Goal: Transaction & Acquisition: Book appointment/travel/reservation

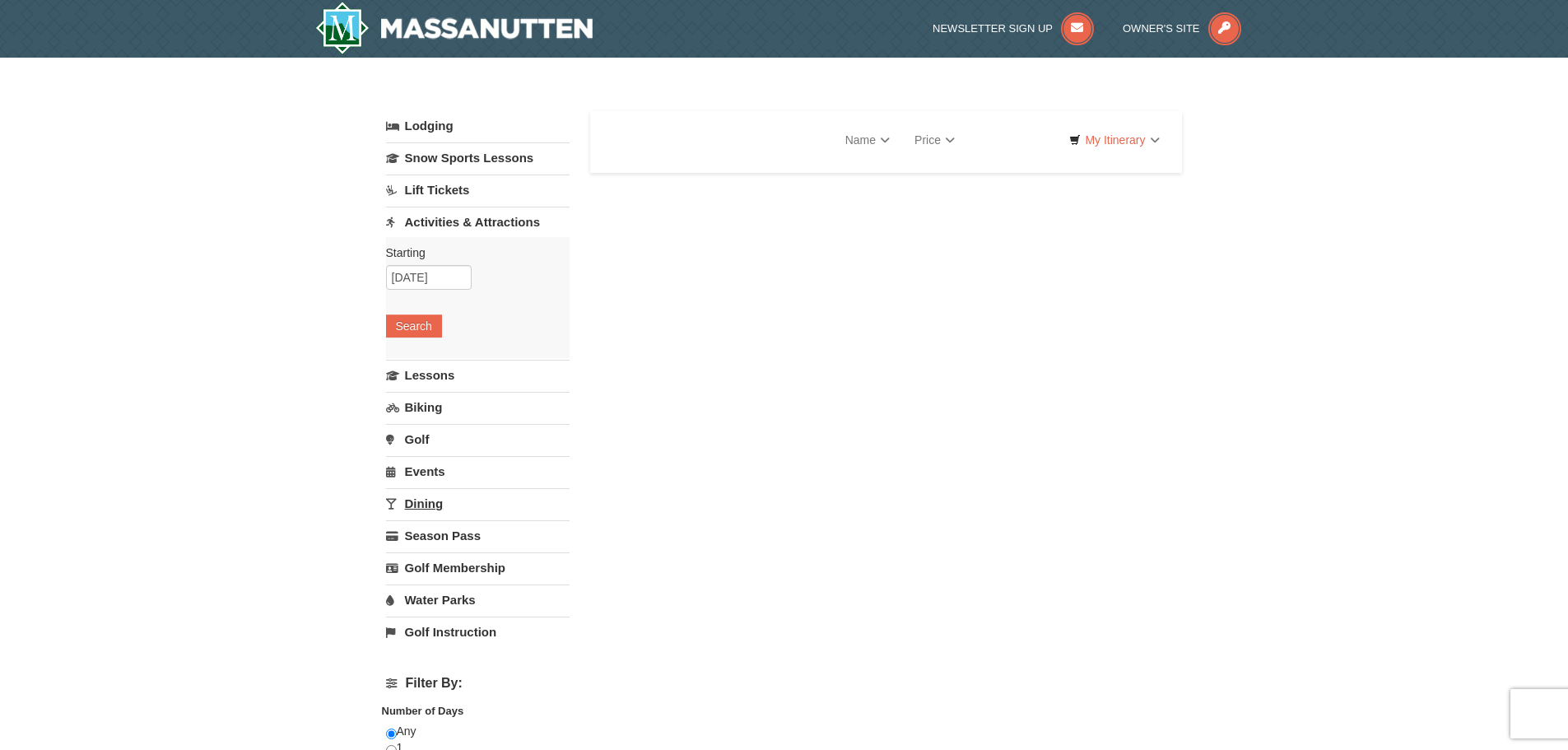
select select "9"
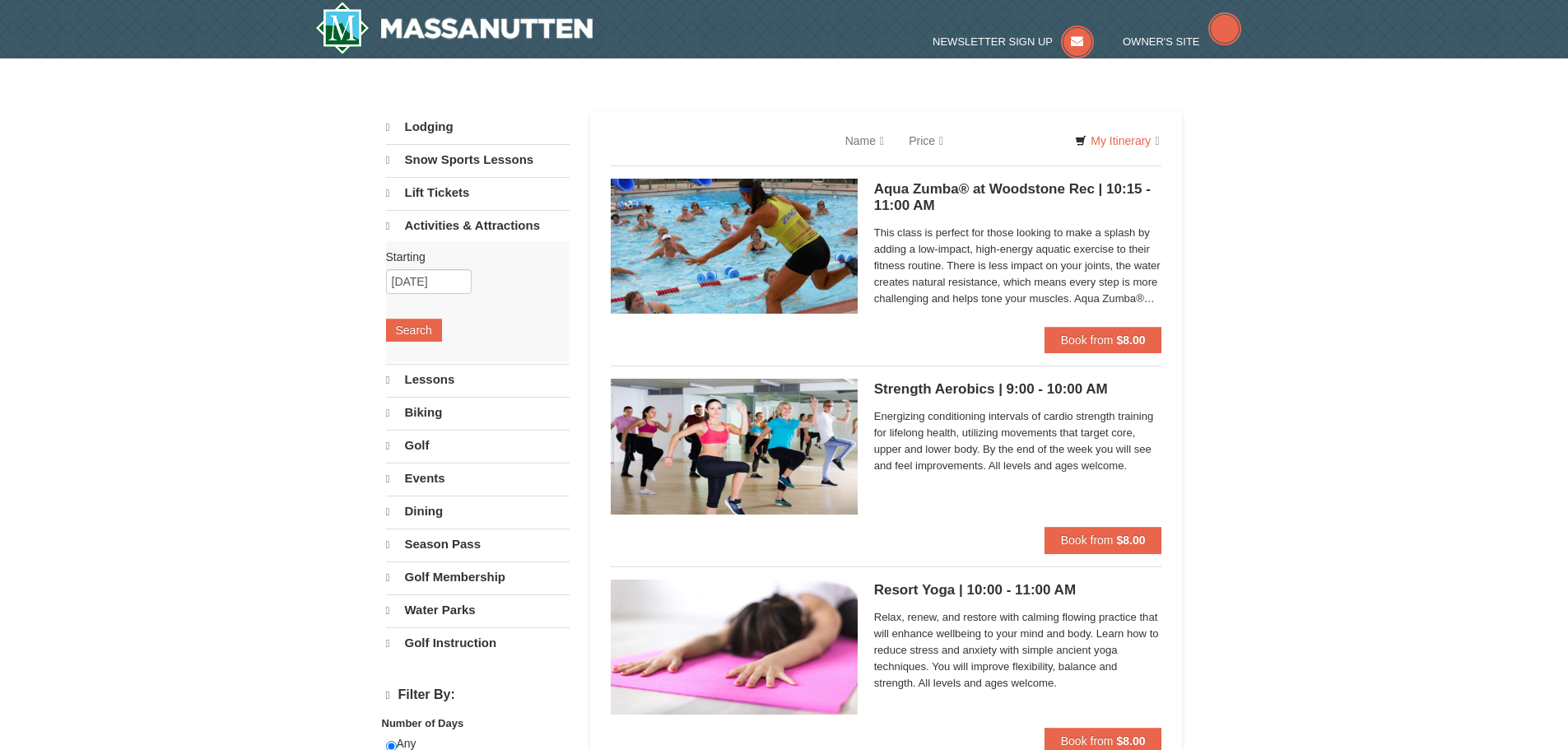
select select "9"
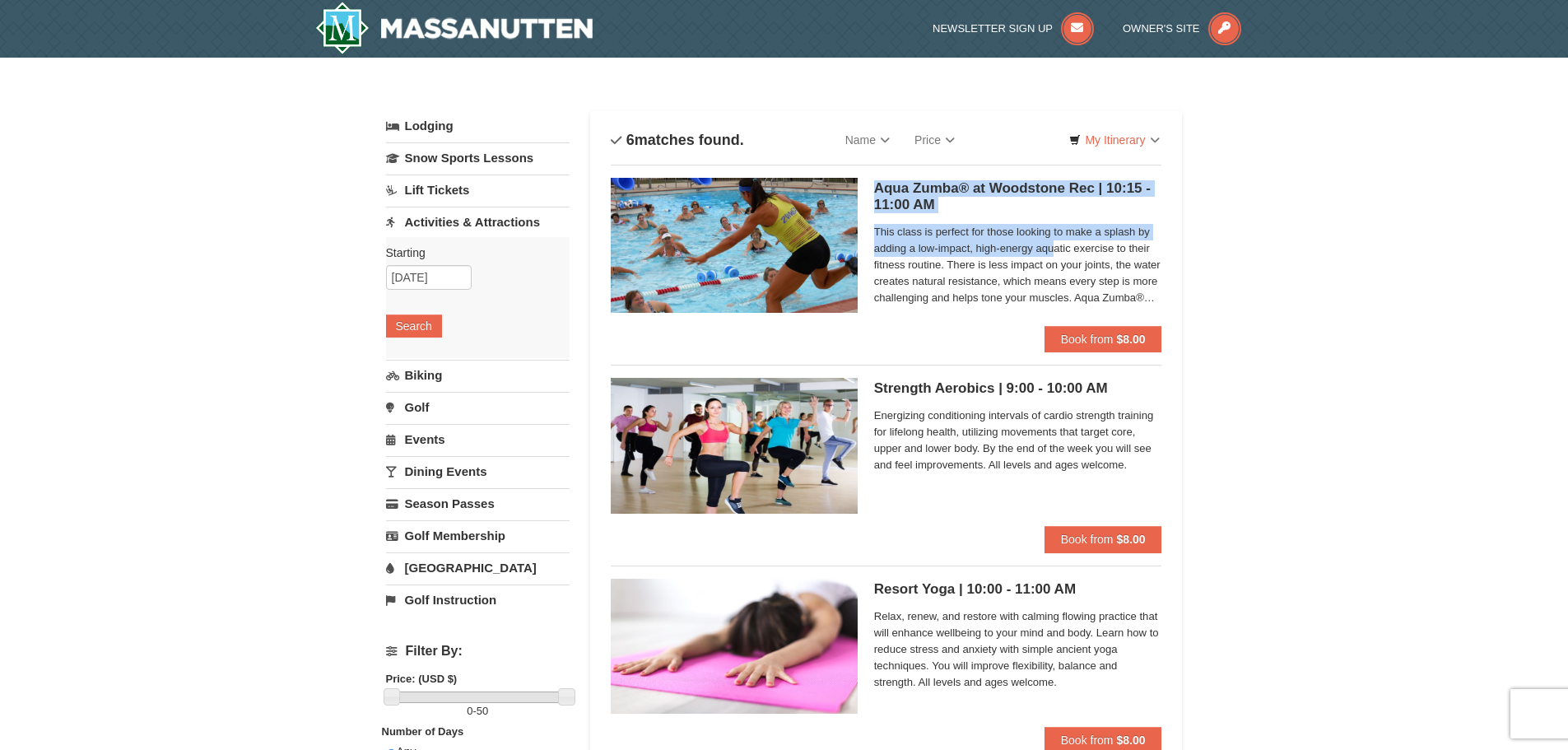
drag, startPoint x: 870, startPoint y: 187, endPoint x: 1054, endPoint y: 250, distance: 194.5
click at [1054, 250] on div "Aqua Zumba® at Woodstone Rec | 10:15 - 11:00 AM Massanutten Health and Wellness…" at bounding box center [886, 251] width 552 height 148
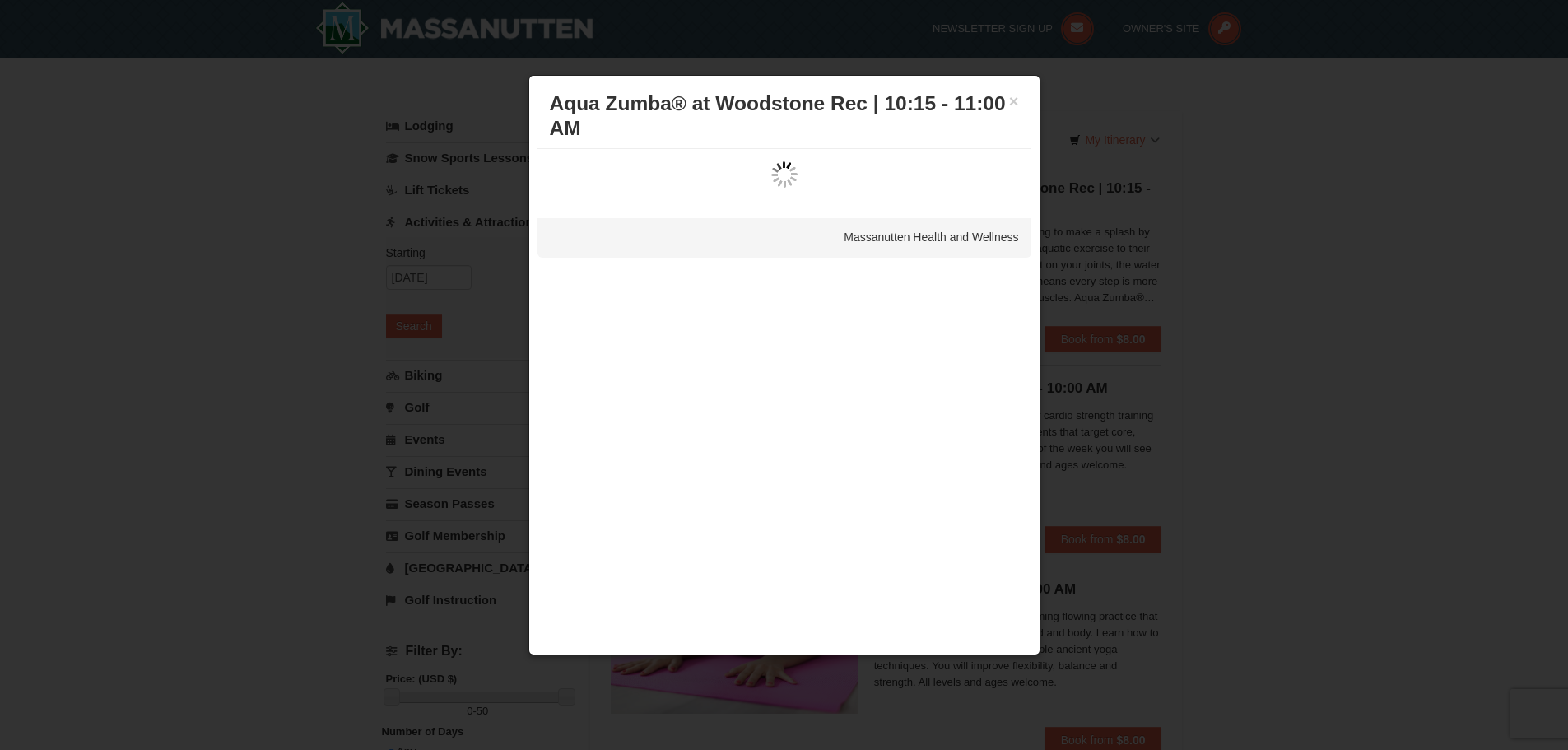
click at [1094, 251] on div at bounding box center [784, 375] width 1568 height 750
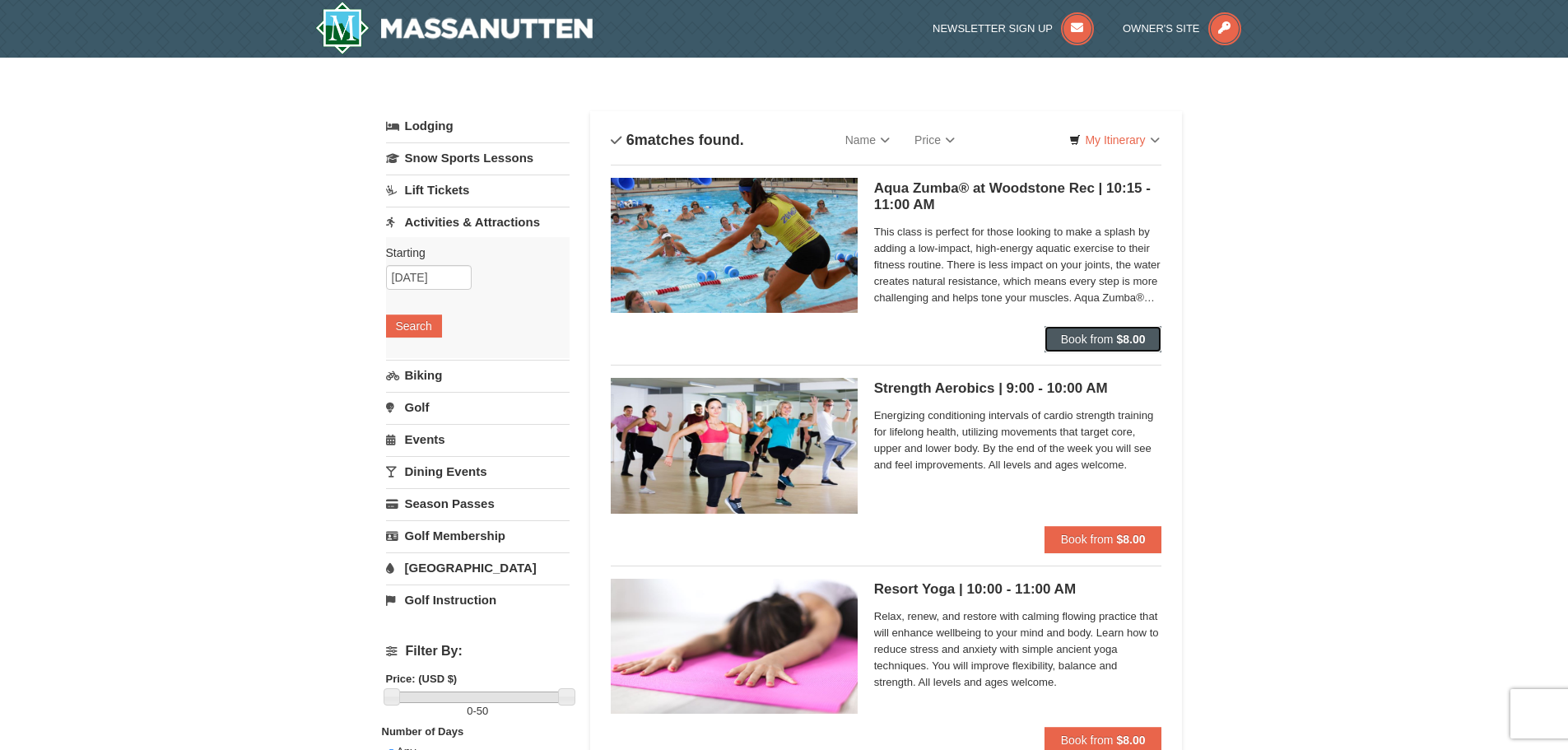
click at [1085, 332] on button "Book from $8.00" at bounding box center [1103, 339] width 118 height 27
